Goal: Information Seeking & Learning: Learn about a topic

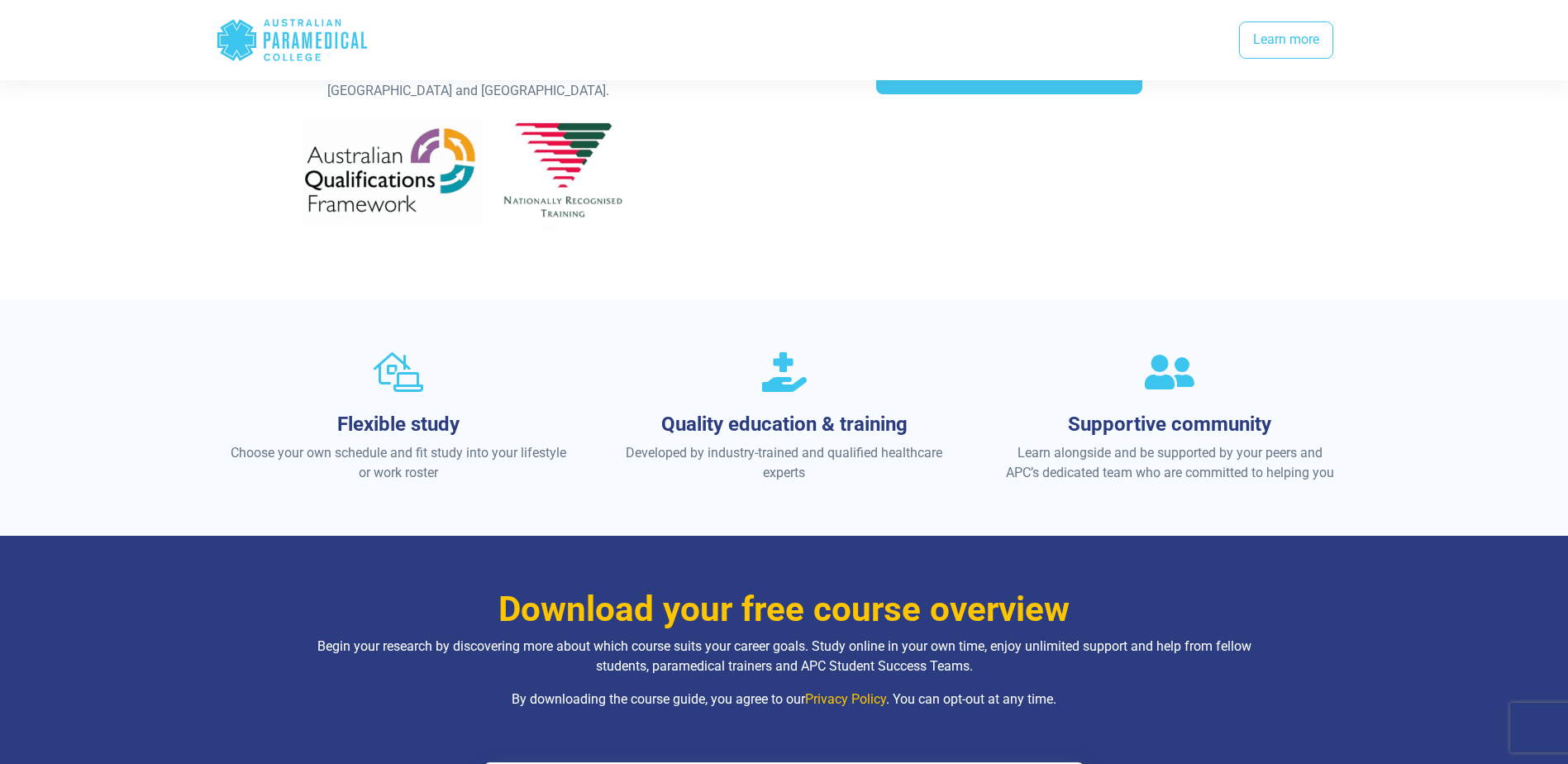
scroll to position [248, 0]
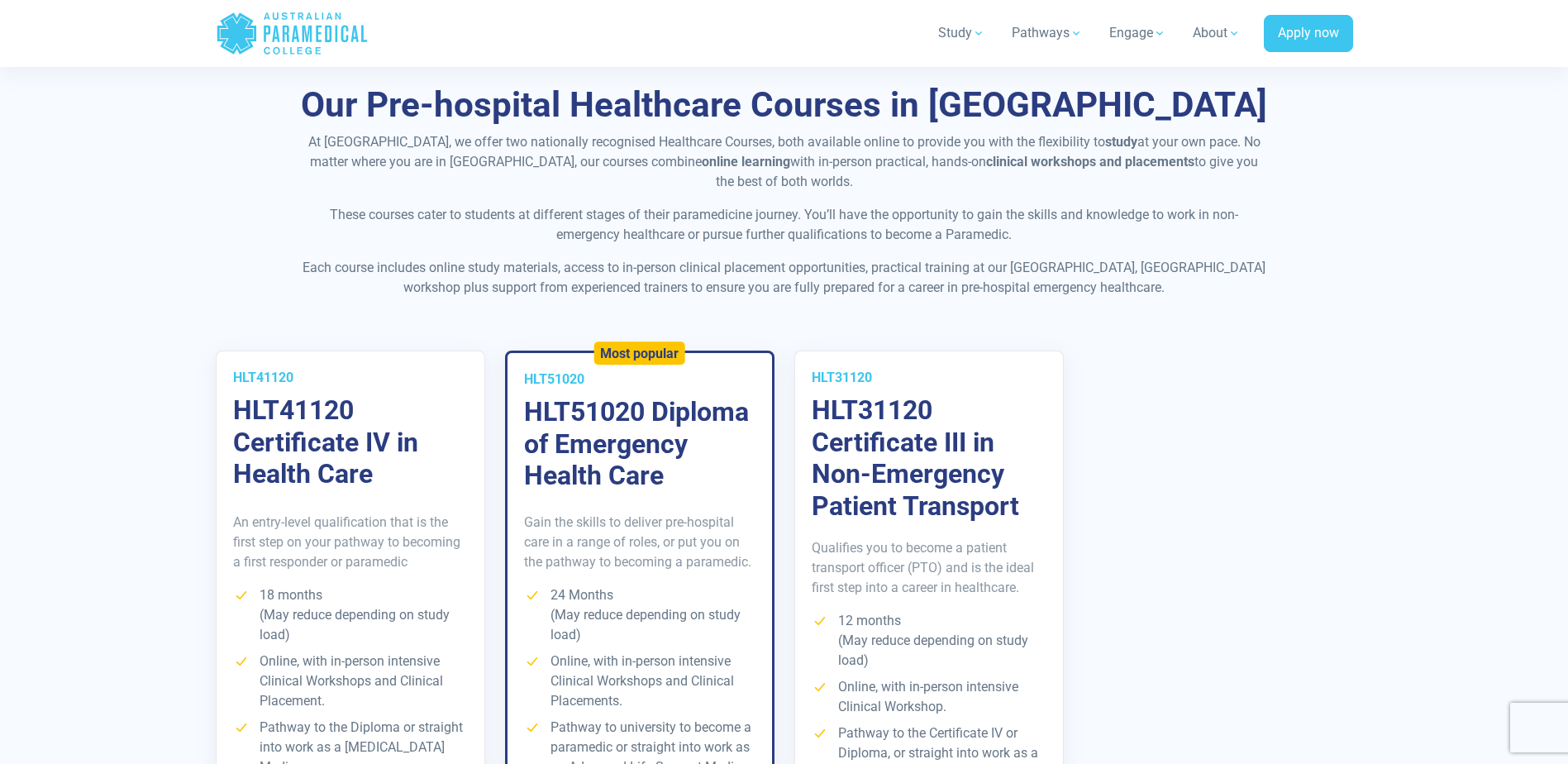
scroll to position [2810, 0]
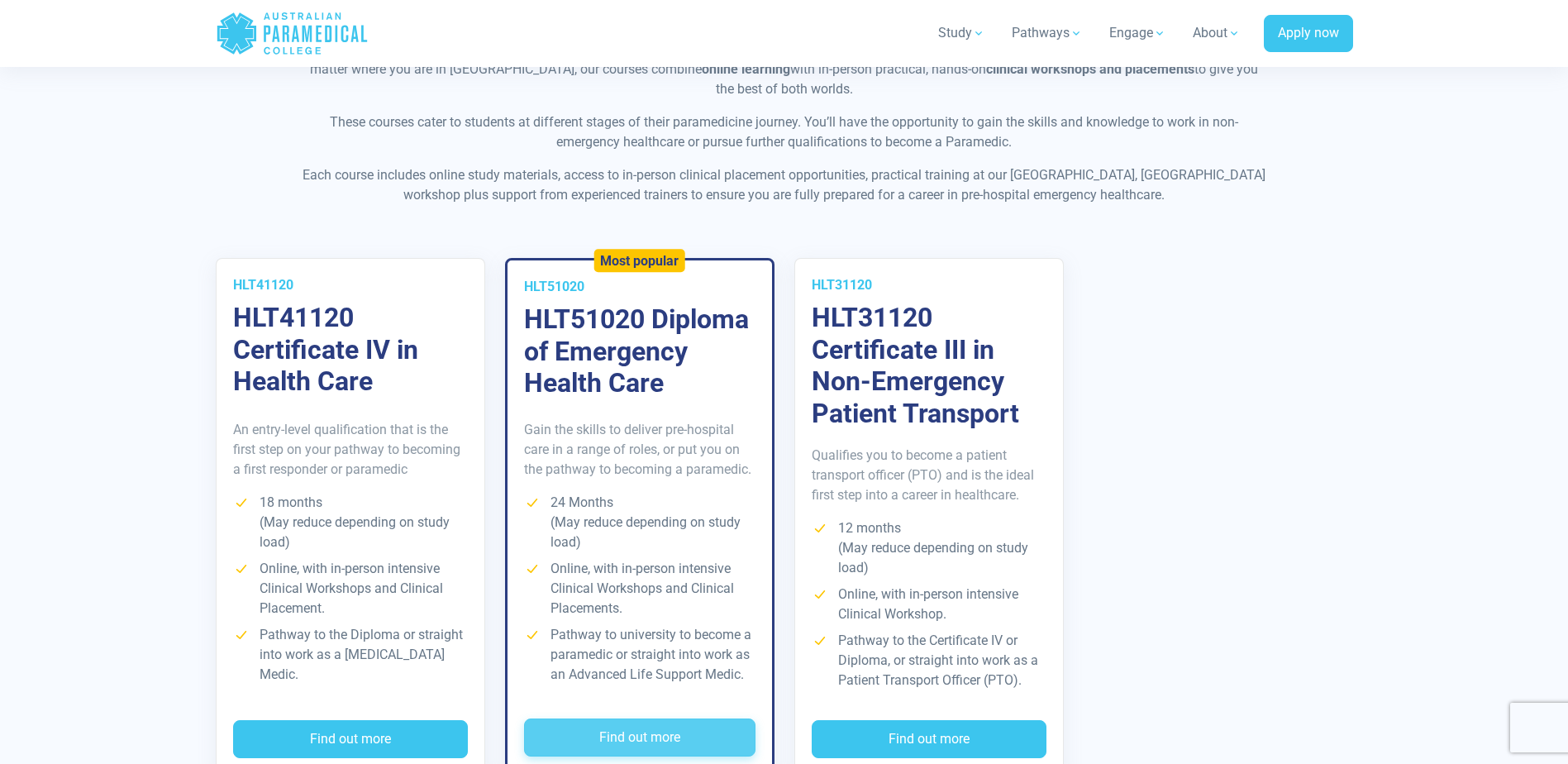
click at [571, 719] on button "Find out more" at bounding box center [639, 738] width 231 height 38
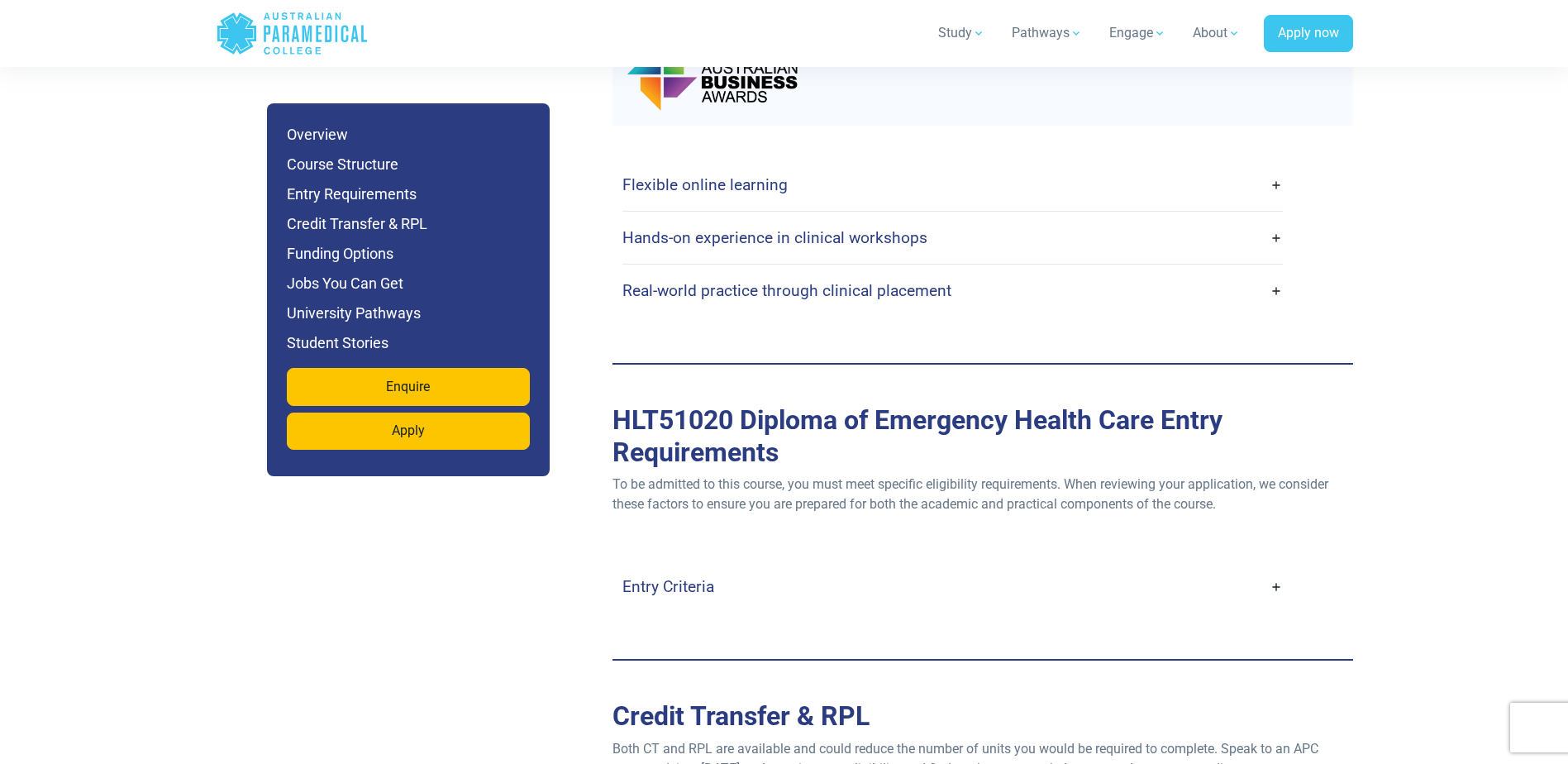
scroll to position [4299, 0]
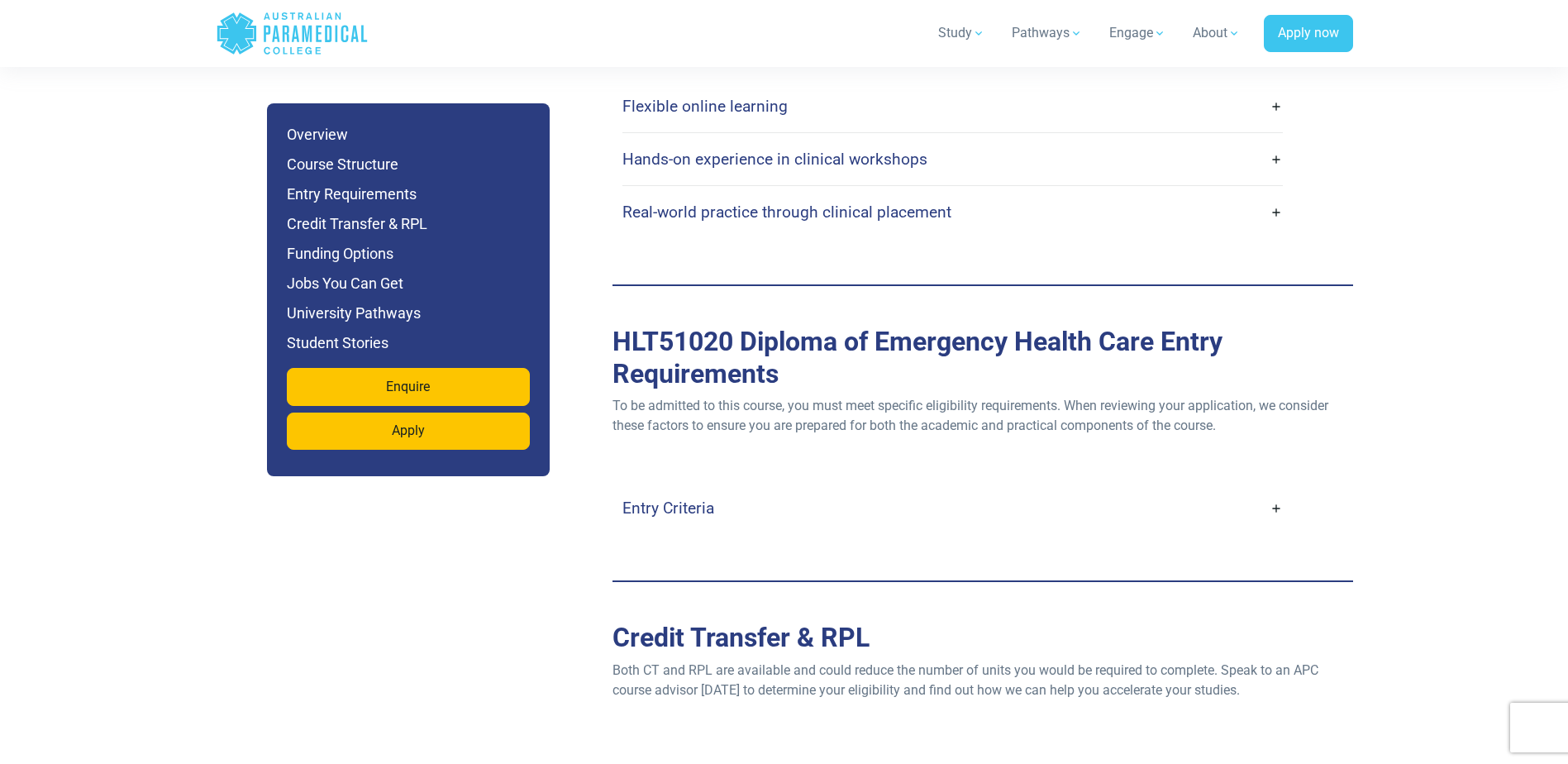
click at [752, 488] on link "Entry Criteria" at bounding box center [952, 507] width 660 height 39
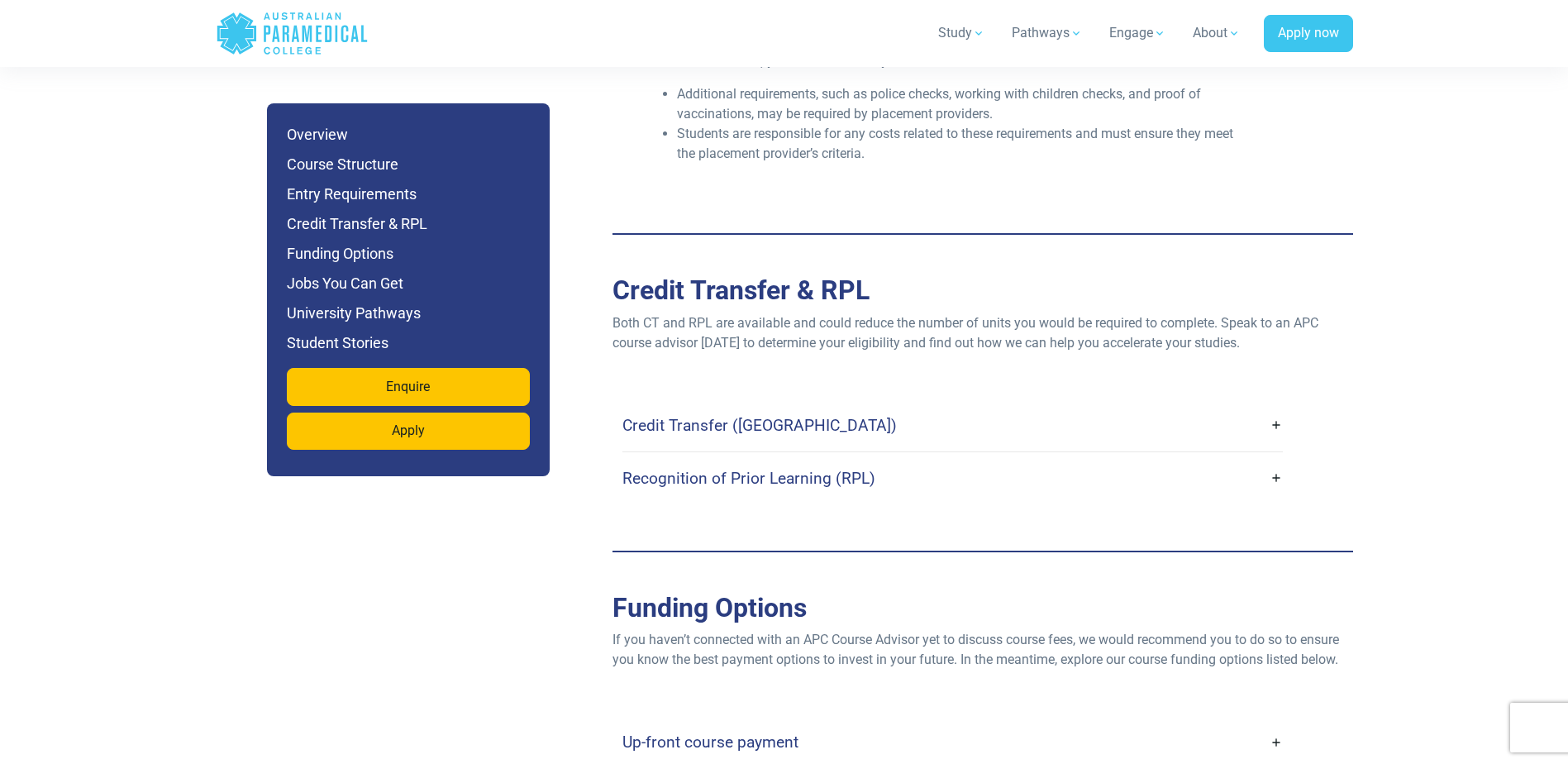
scroll to position [5290, 0]
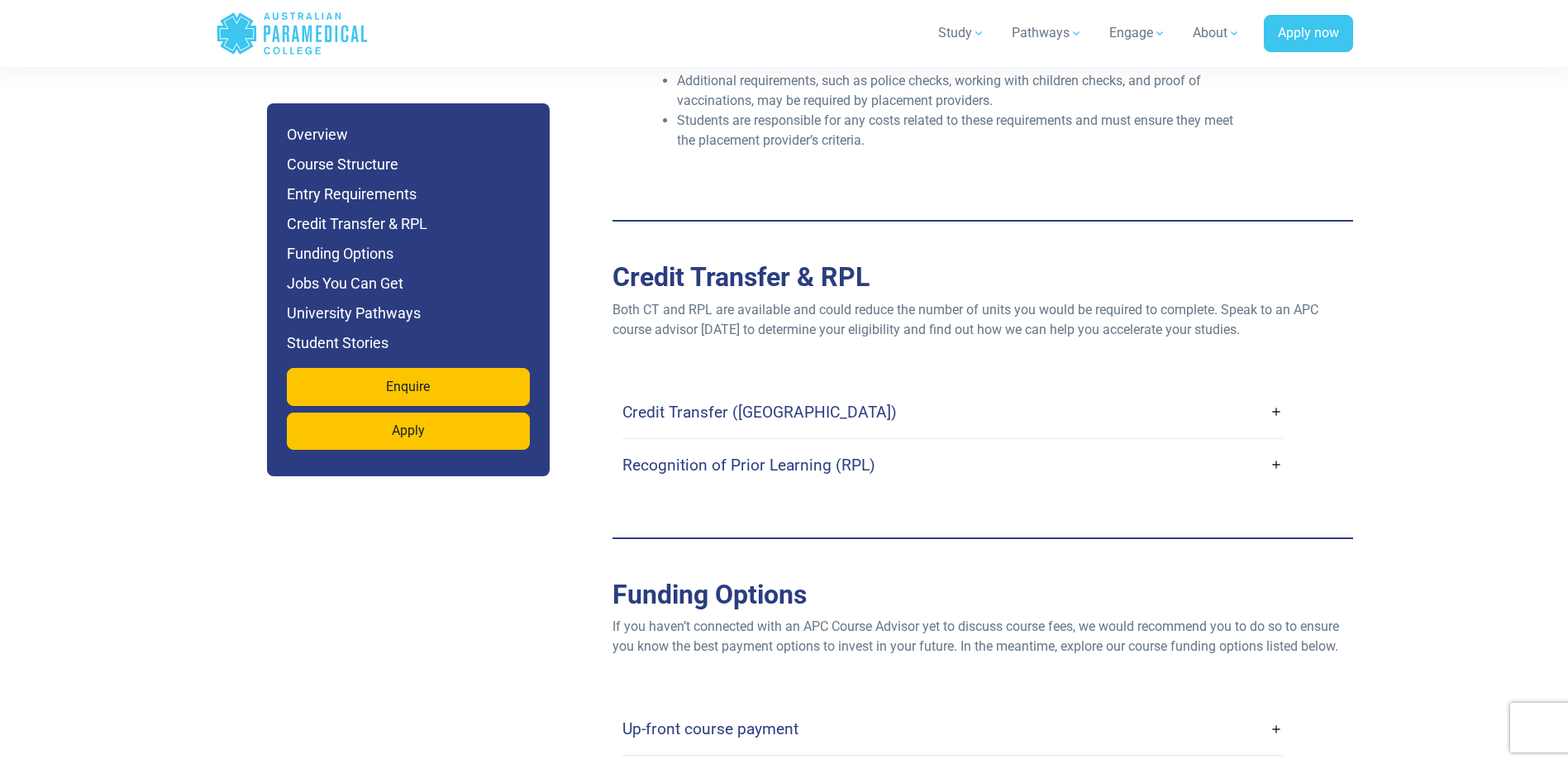
click at [765, 393] on link "Credit Transfer (CT)" at bounding box center [952, 412] width 660 height 39
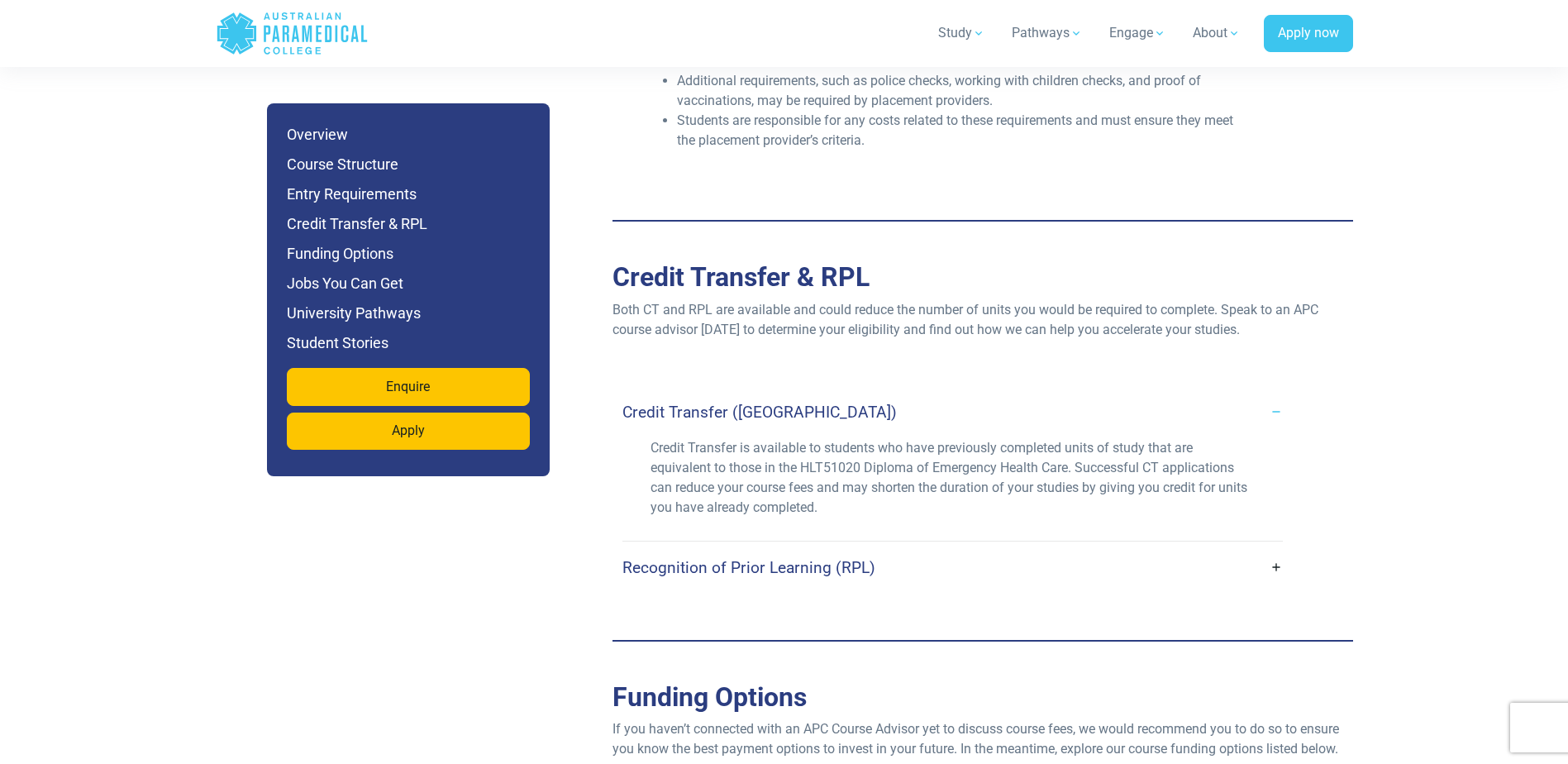
click at [765, 393] on link "Credit Transfer (CT)" at bounding box center [952, 412] width 660 height 39
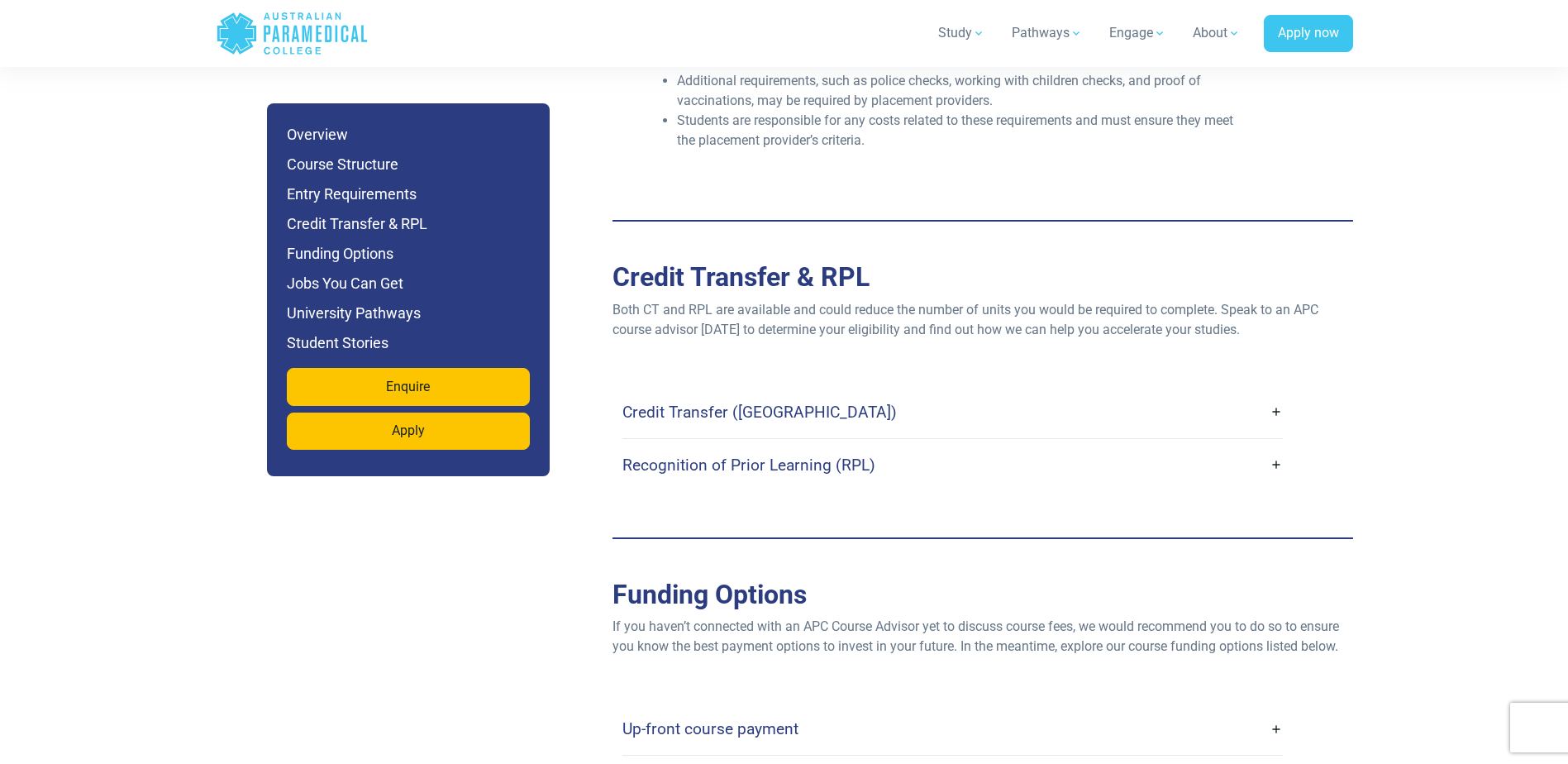
click at [764, 455] on h4 "Recognition of Prior Learning (RPL)" at bounding box center [749, 465] width 253 height 19
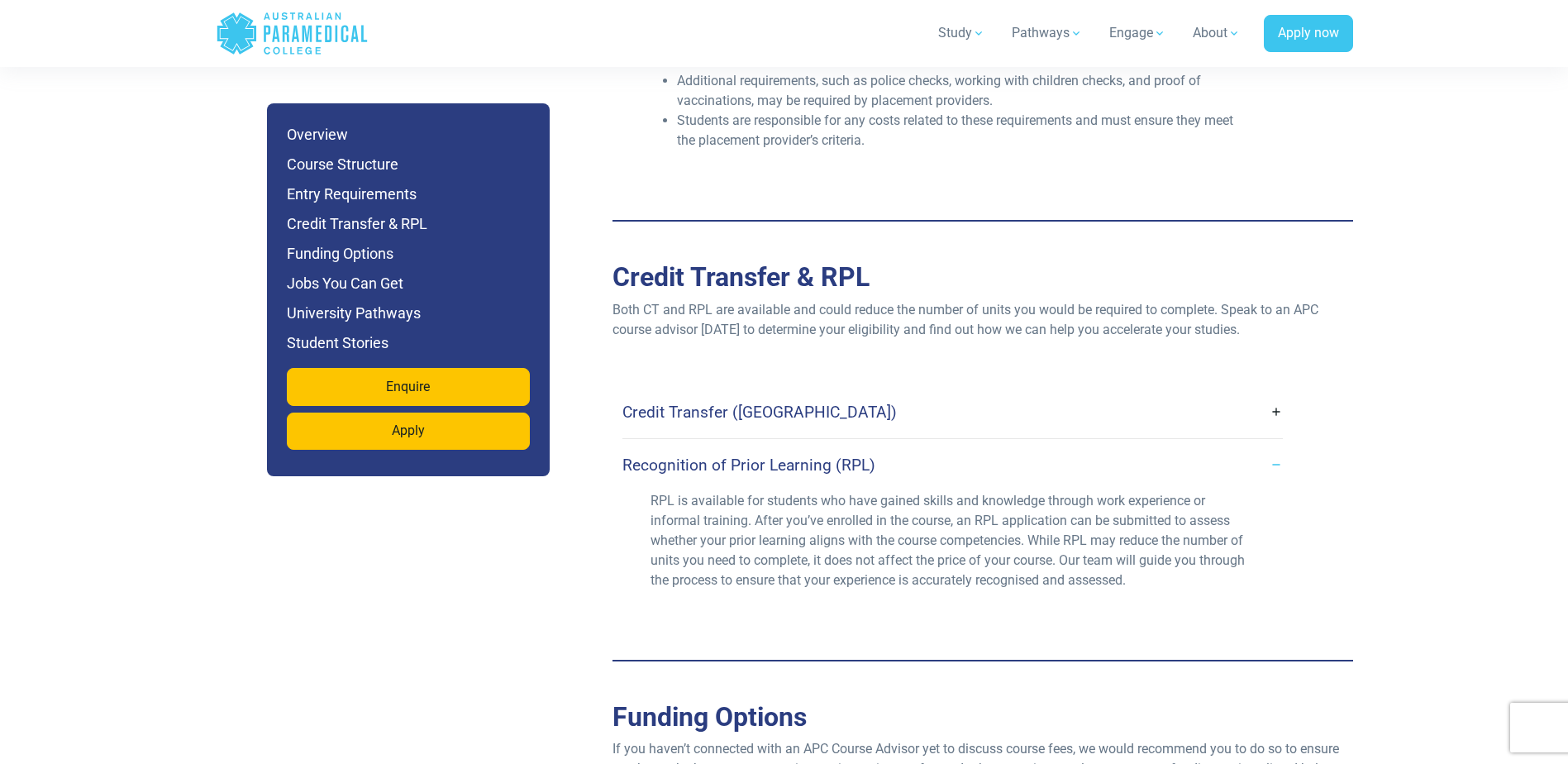
click at [764, 455] on h4 "Recognition of Prior Learning (RPL)" at bounding box center [749, 465] width 253 height 19
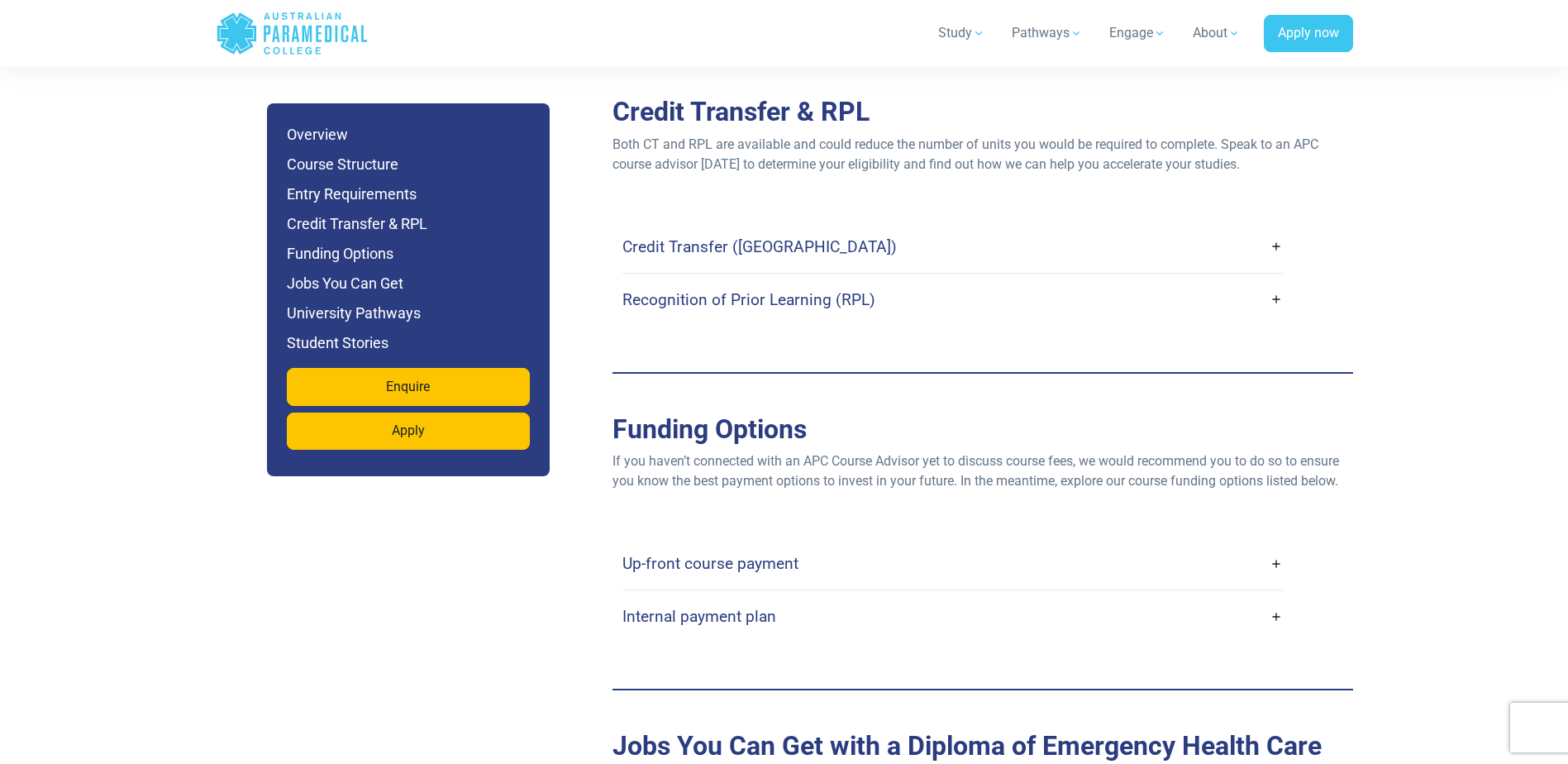
scroll to position [5539, 0]
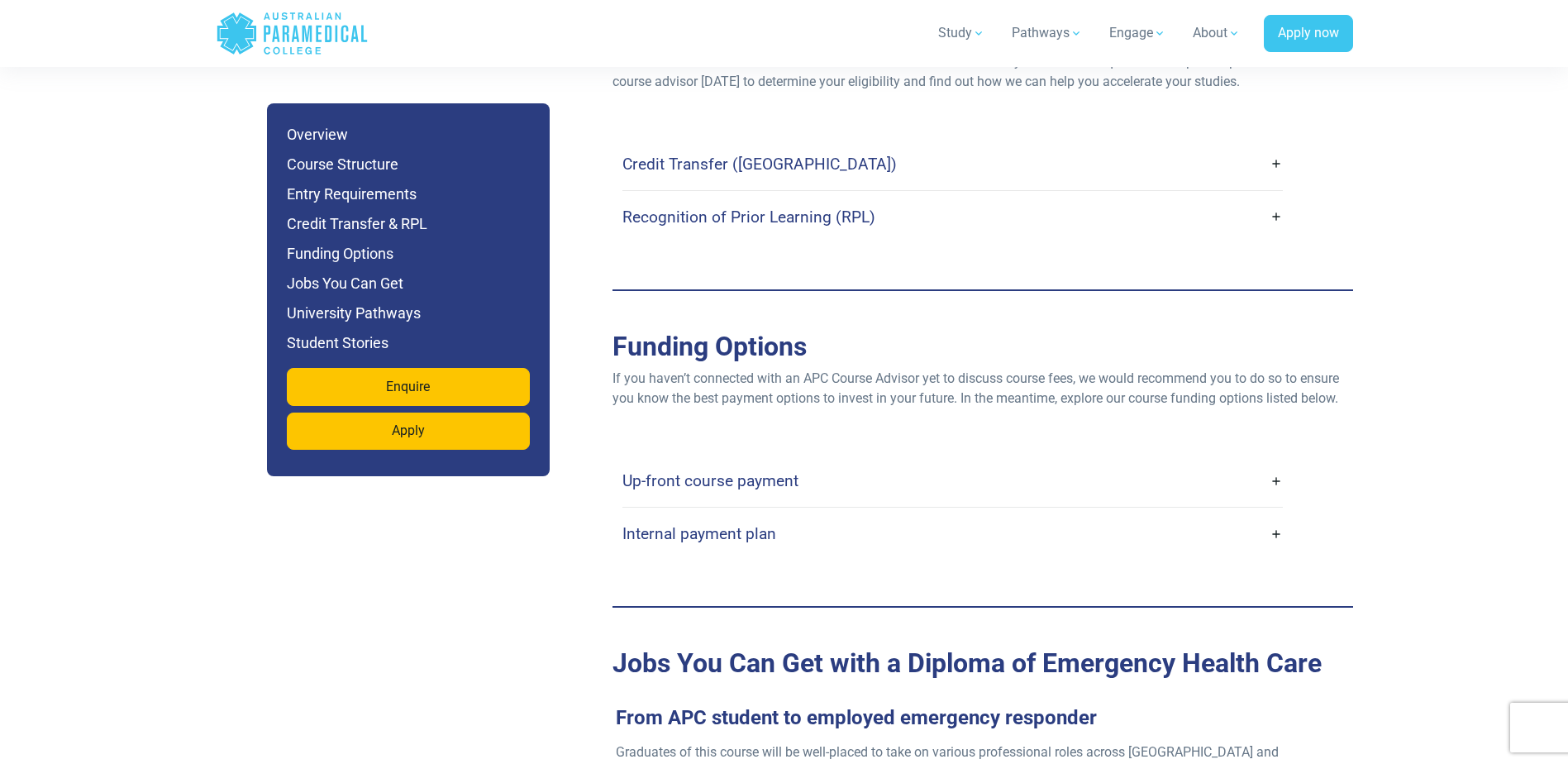
click at [764, 461] on link "Up-front course payment" at bounding box center [952, 480] width 660 height 39
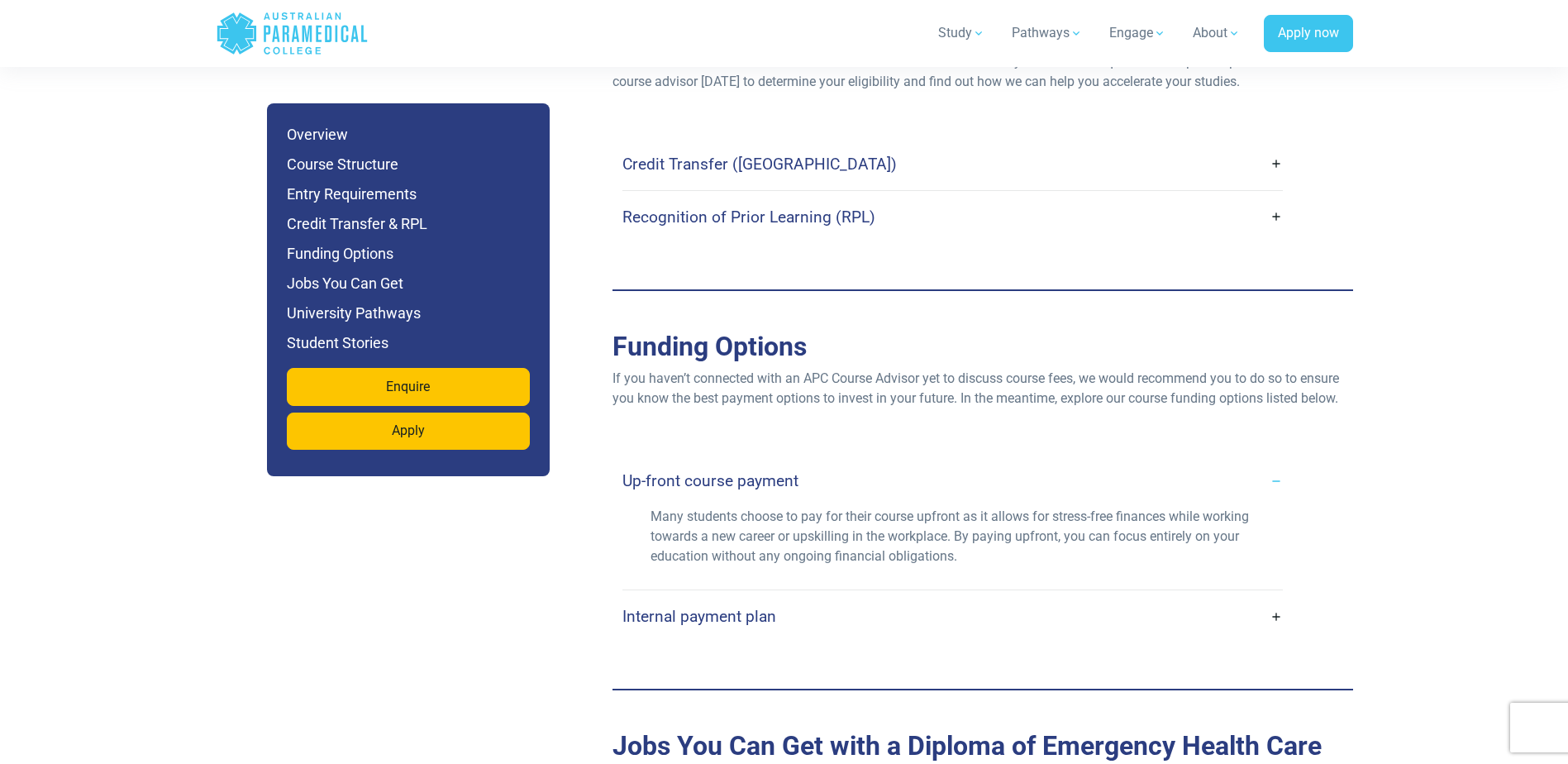
click at [764, 461] on link "Up-front course payment" at bounding box center [952, 480] width 660 height 39
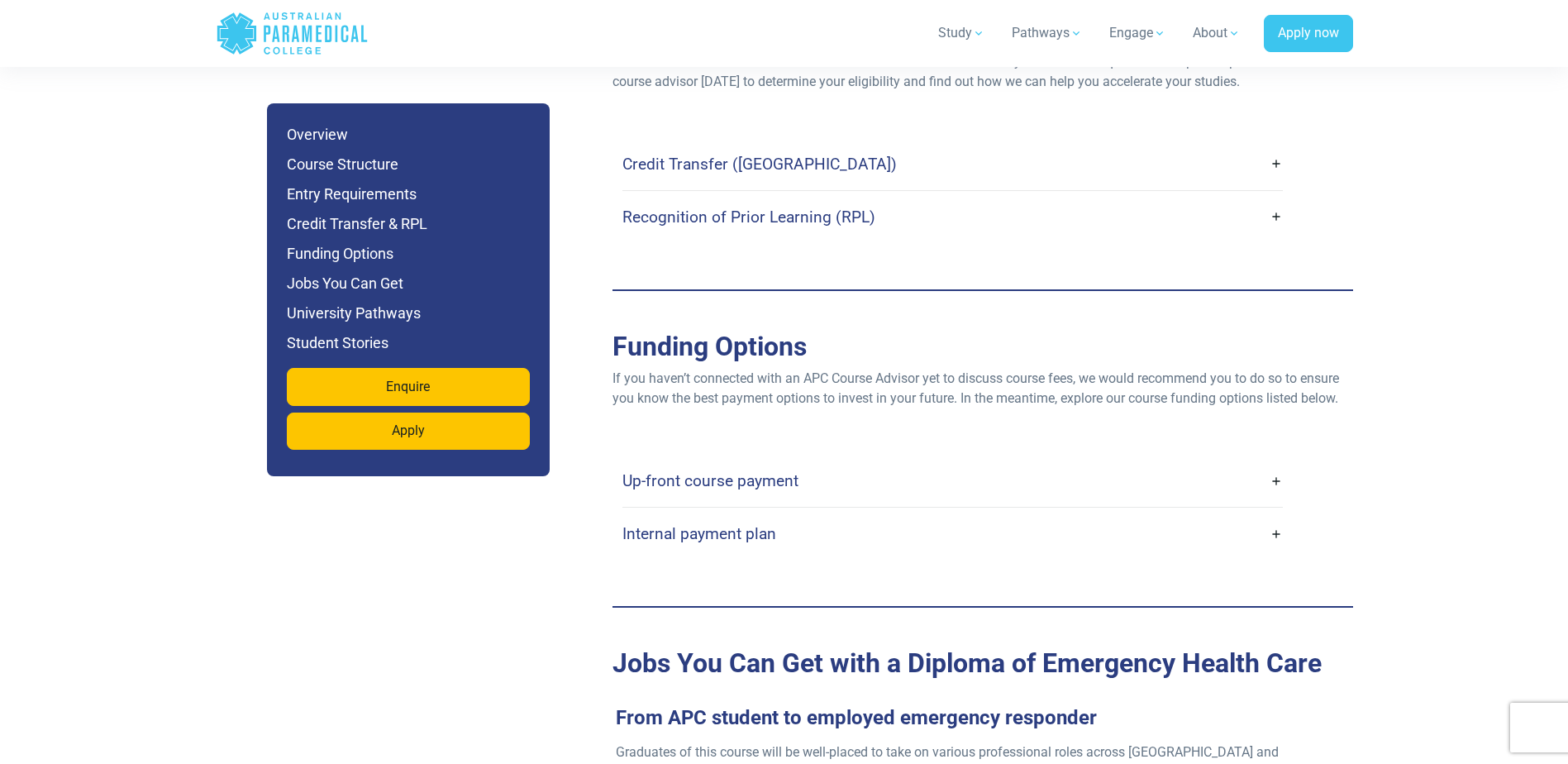
click at [752, 524] on h4 "Internal payment plan" at bounding box center [699, 534] width 154 height 19
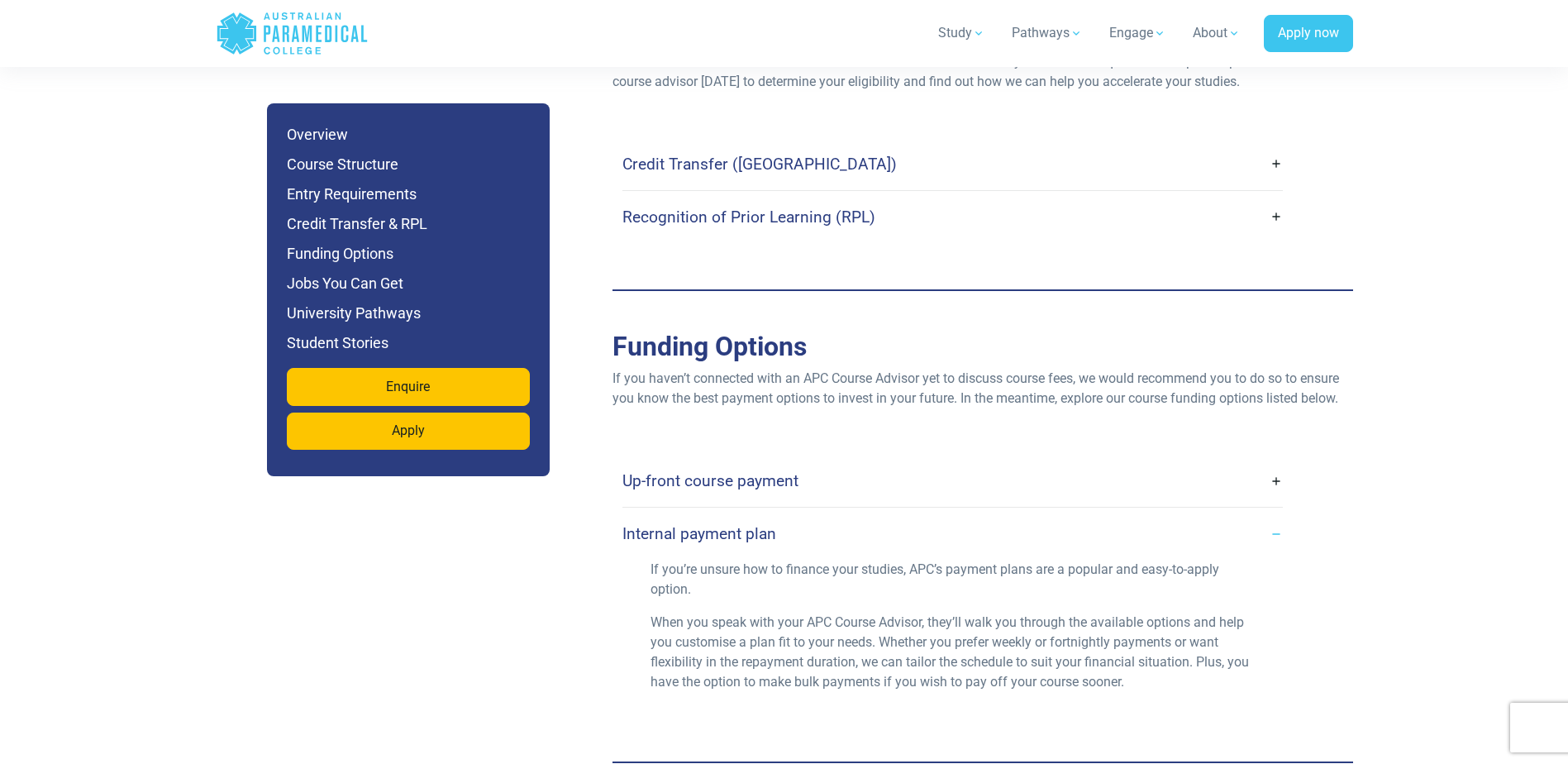
click at [752, 524] on h4 "Internal payment plan" at bounding box center [699, 534] width 154 height 19
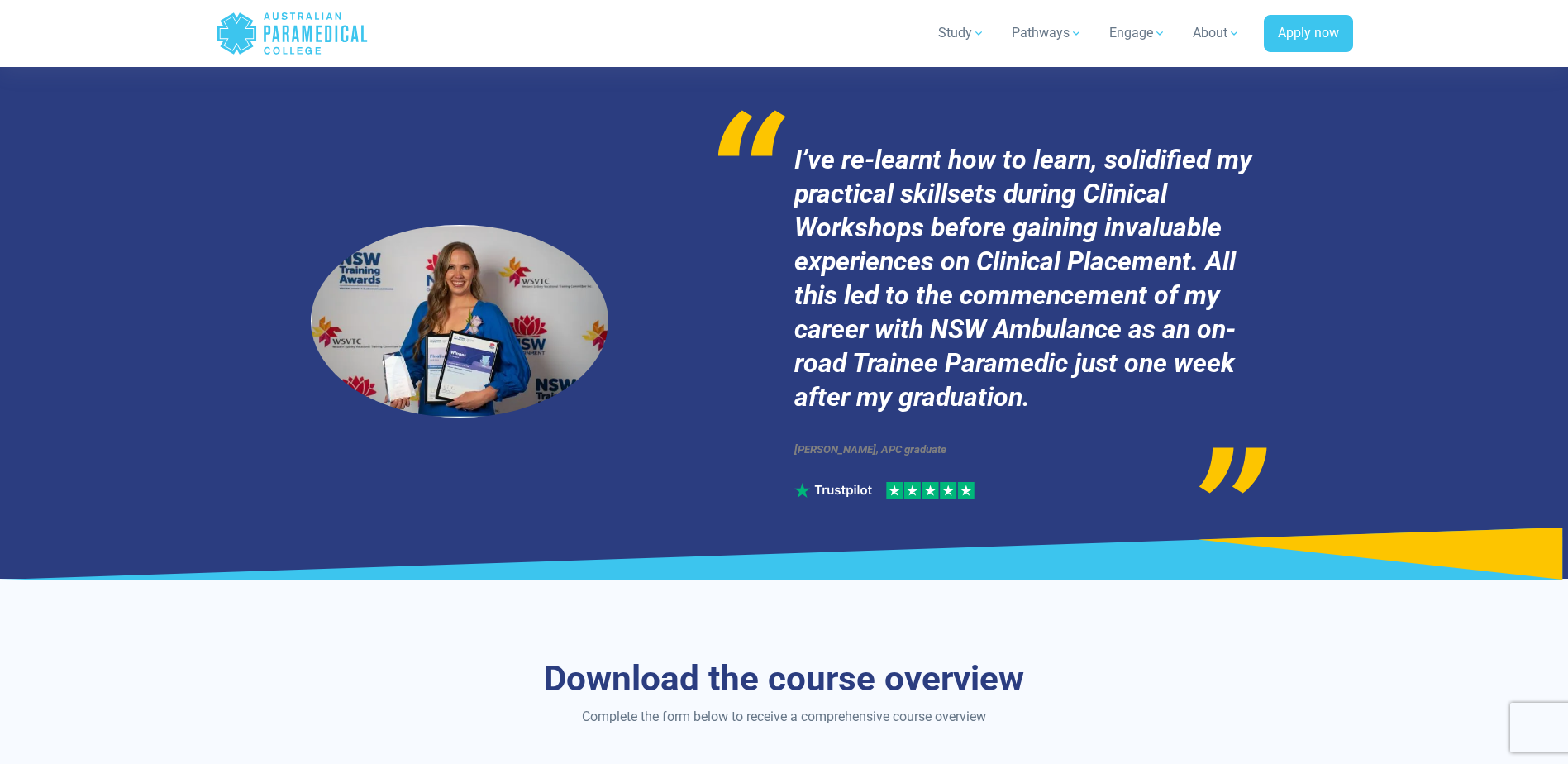
scroll to position [9424, 0]
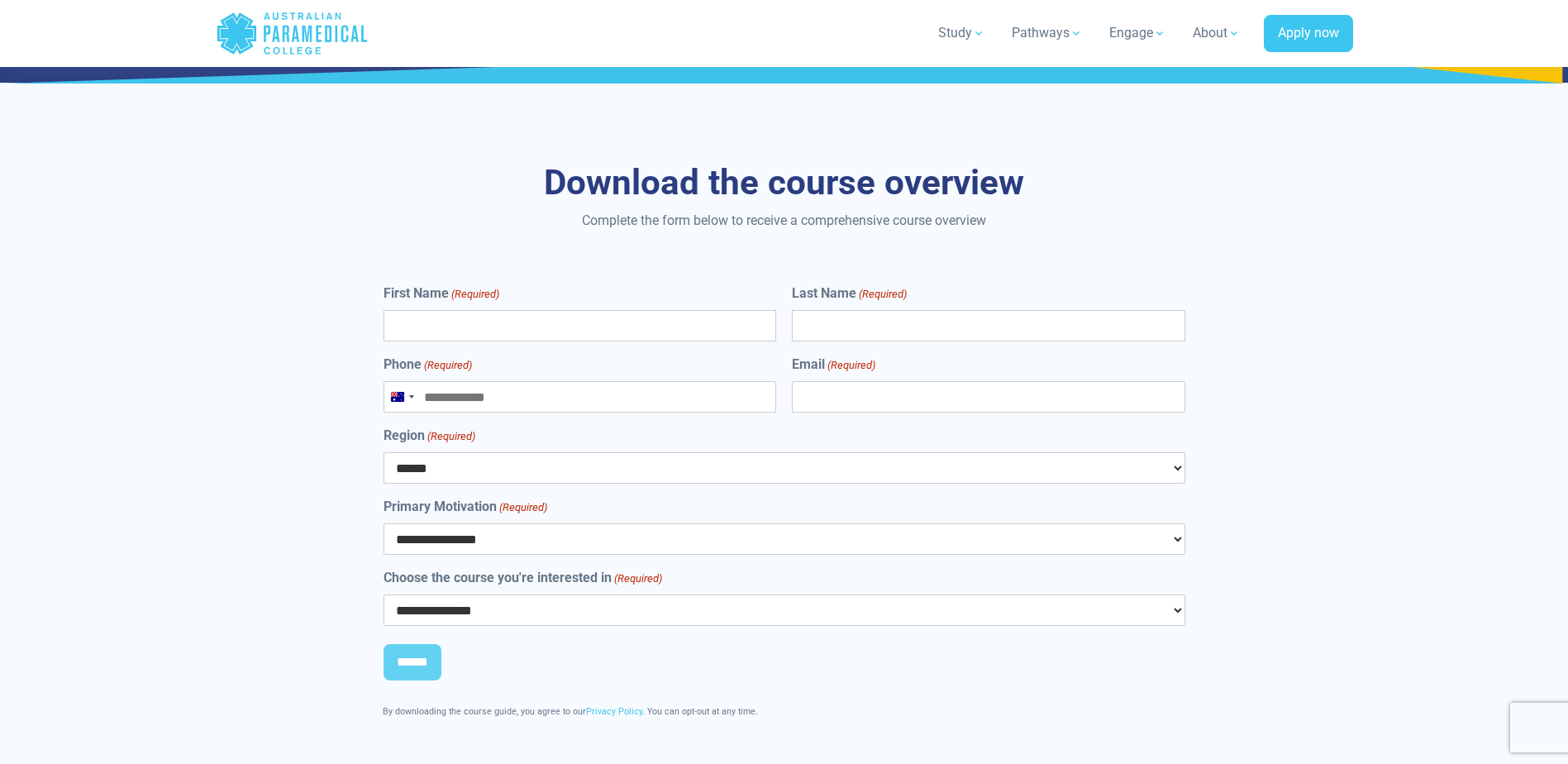
click at [438, 310] on input "First Name (Required)" at bounding box center [580, 325] width 393 height 31
click at [213, 244] on div "**********" at bounding box center [784, 448] width 1157 height 729
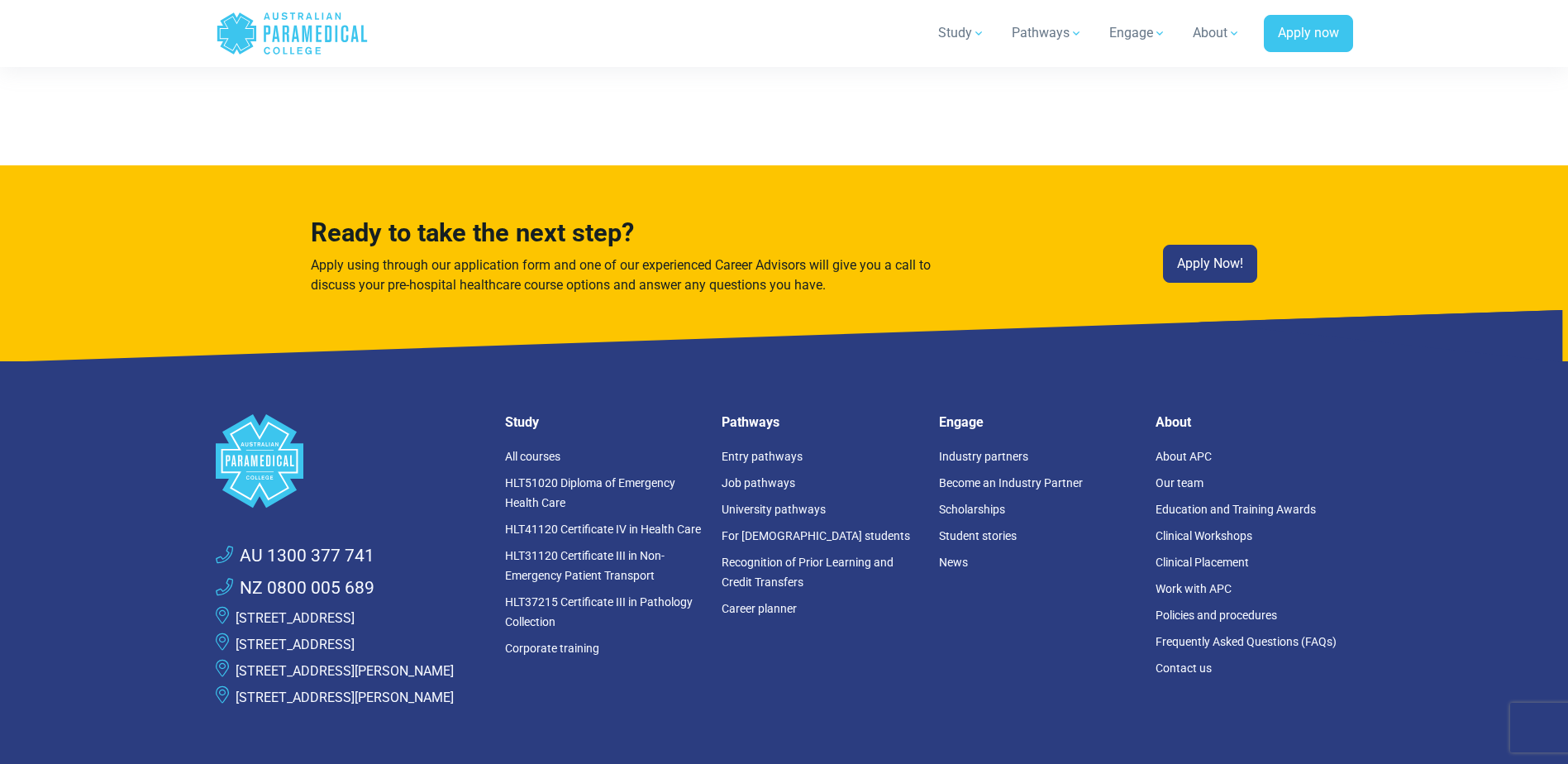
scroll to position [11242, 0]
